Goal: Navigation & Orientation: Go to known website

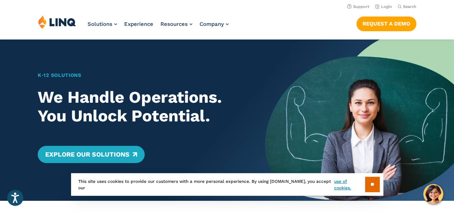
click at [6, 0] on header "Support Login Search Search for: Solutions Nutrition Overview NEW School Nutrit…" at bounding box center [227, 19] width 454 height 39
click at [387, 8] on link "Login" at bounding box center [383, 6] width 17 height 5
